Goal: Obtain resource: Obtain resource

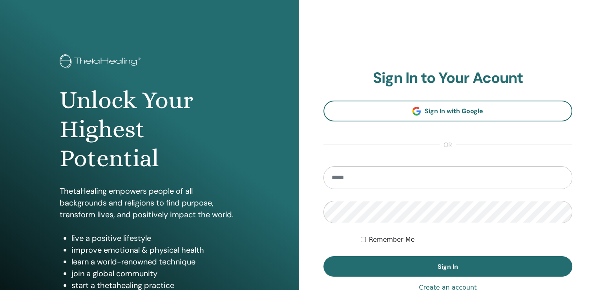
click at [379, 185] on input "email" at bounding box center [447, 177] width 249 height 23
type input "**********"
click at [323, 256] on button "Sign In" at bounding box center [447, 266] width 249 height 20
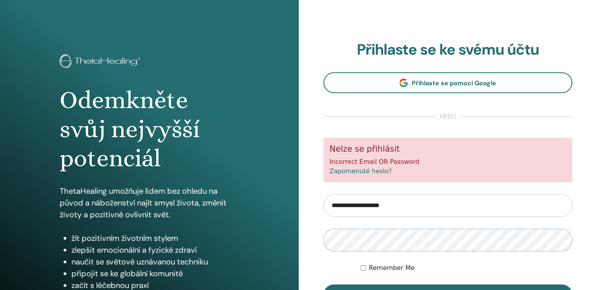
click at [323, 284] on button "Sign In" at bounding box center [447, 294] width 249 height 20
type input "**********"
click at [323, 284] on button "Sign In" at bounding box center [447, 294] width 249 height 20
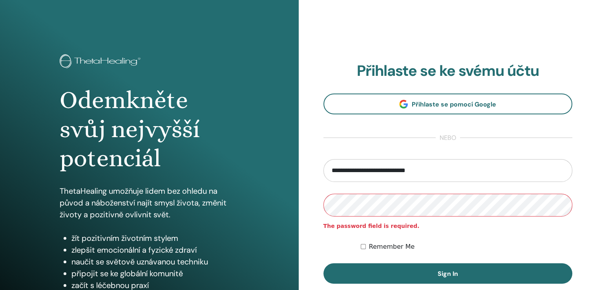
click at [365, 169] on input "**********" at bounding box center [447, 170] width 249 height 23
type input "**********"
click at [323, 263] on button "Sign In" at bounding box center [447, 273] width 249 height 20
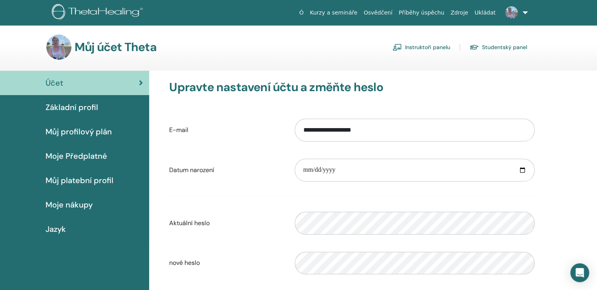
click at [425, 46] on font "Instruktoři panelu" at bounding box center [427, 47] width 45 height 7
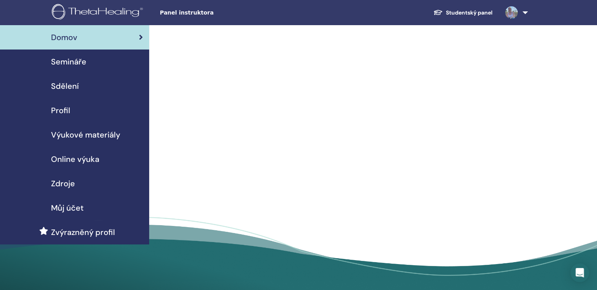
click at [82, 135] on span "Výukové materiály" at bounding box center [85, 135] width 69 height 12
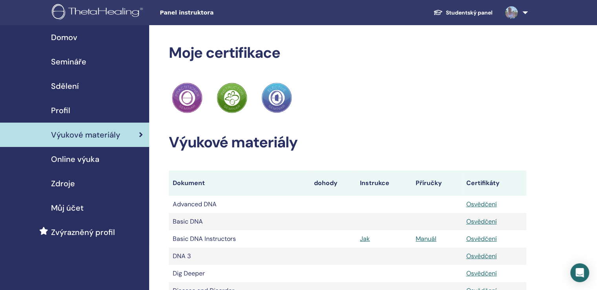
click at [73, 63] on span "Semináře" at bounding box center [68, 62] width 35 height 12
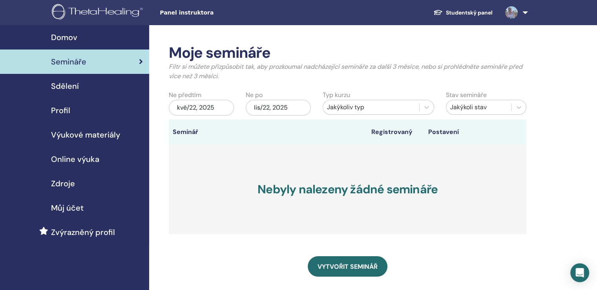
click at [66, 87] on span "Sdělení" at bounding box center [65, 86] width 28 height 12
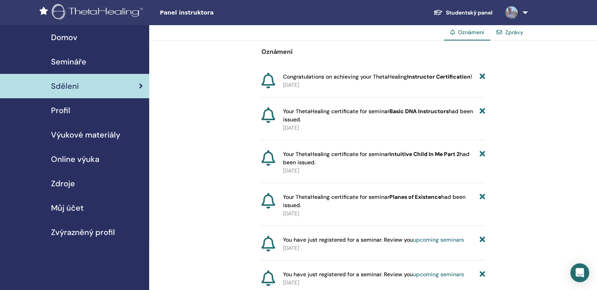
click at [61, 112] on span "Profil" at bounding box center [60, 110] width 19 height 12
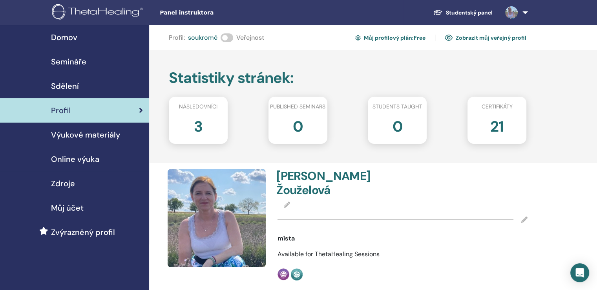
click at [88, 130] on span "Výukové materiály" at bounding box center [85, 135] width 69 height 12
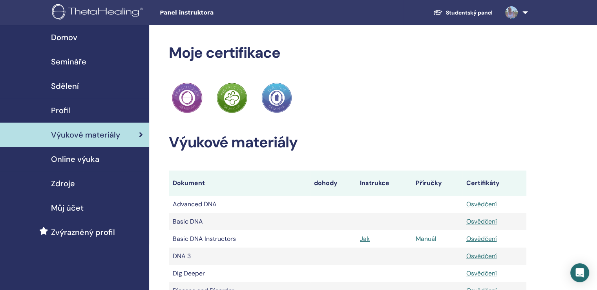
click at [429, 237] on link "Manuál" at bounding box center [426, 238] width 21 height 8
click at [69, 159] on span "Online výuka" at bounding box center [75, 159] width 48 height 12
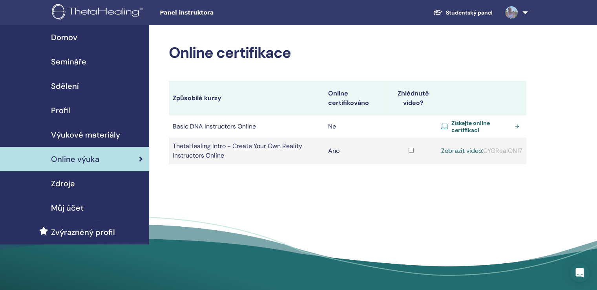
click at [66, 179] on span "Zdroje" at bounding box center [63, 183] width 24 height 12
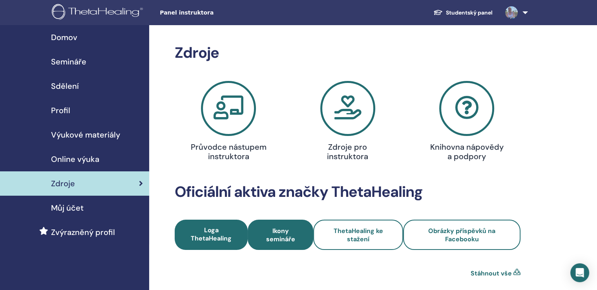
click at [279, 236] on span "Ikony semináře" at bounding box center [280, 234] width 44 height 16
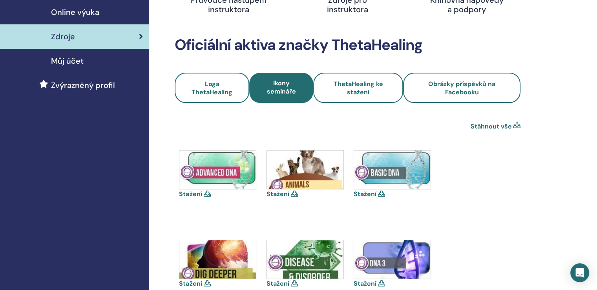
scroll to position [157, 0]
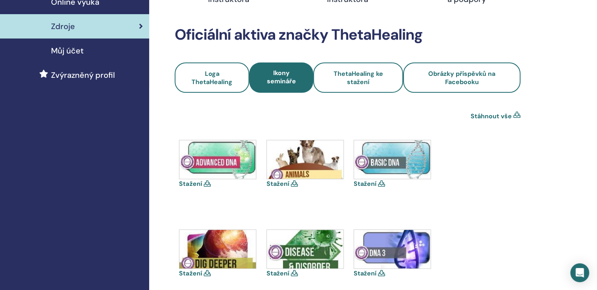
click at [381, 182] on icon at bounding box center [381, 183] width 7 height 6
click at [367, 182] on link "Stažení" at bounding box center [365, 183] width 23 height 8
